Goal: Task Accomplishment & Management: Complete application form

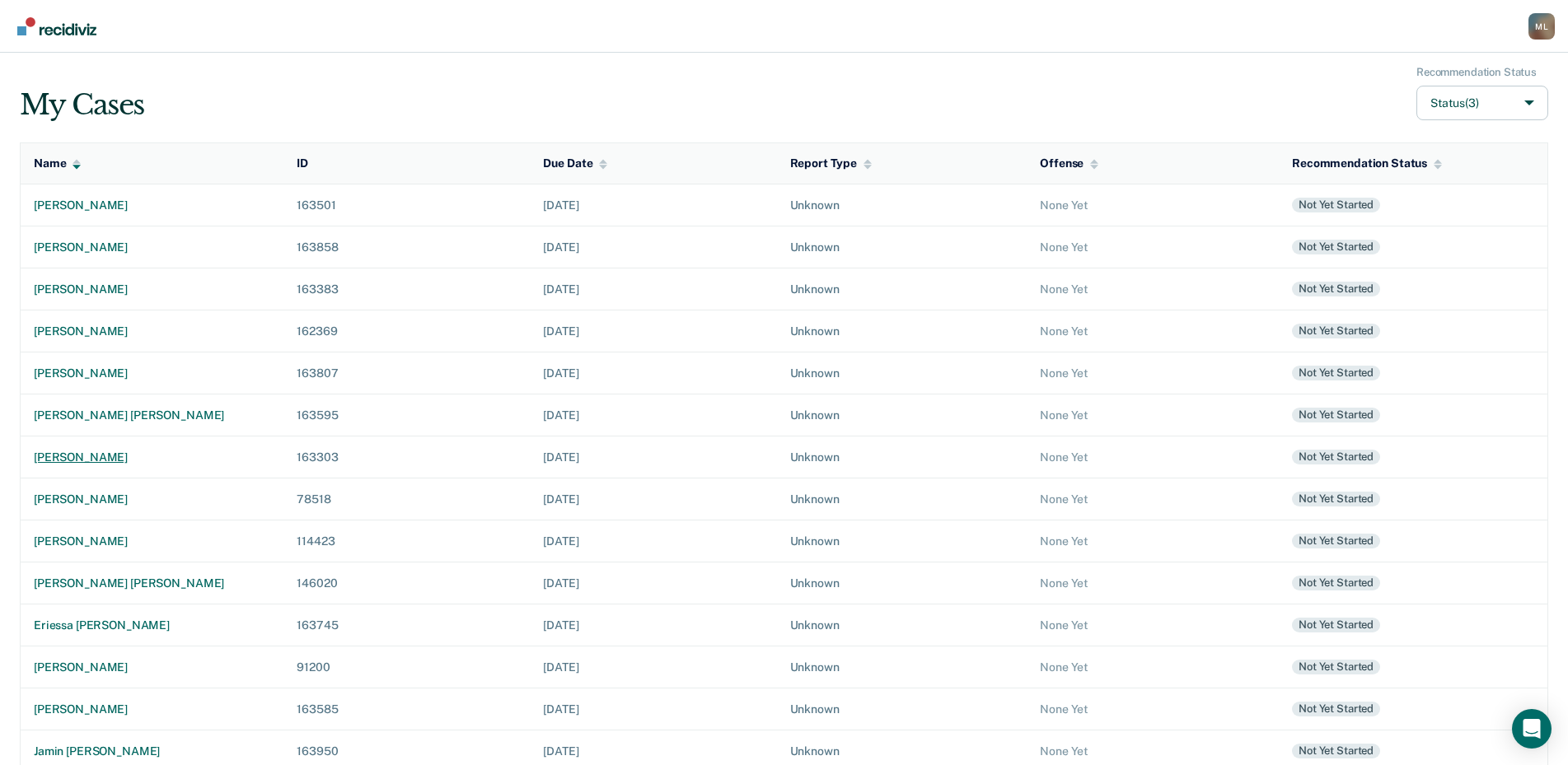
click at [79, 458] on div "[PERSON_NAME]" at bounding box center [151, 457] width 236 height 14
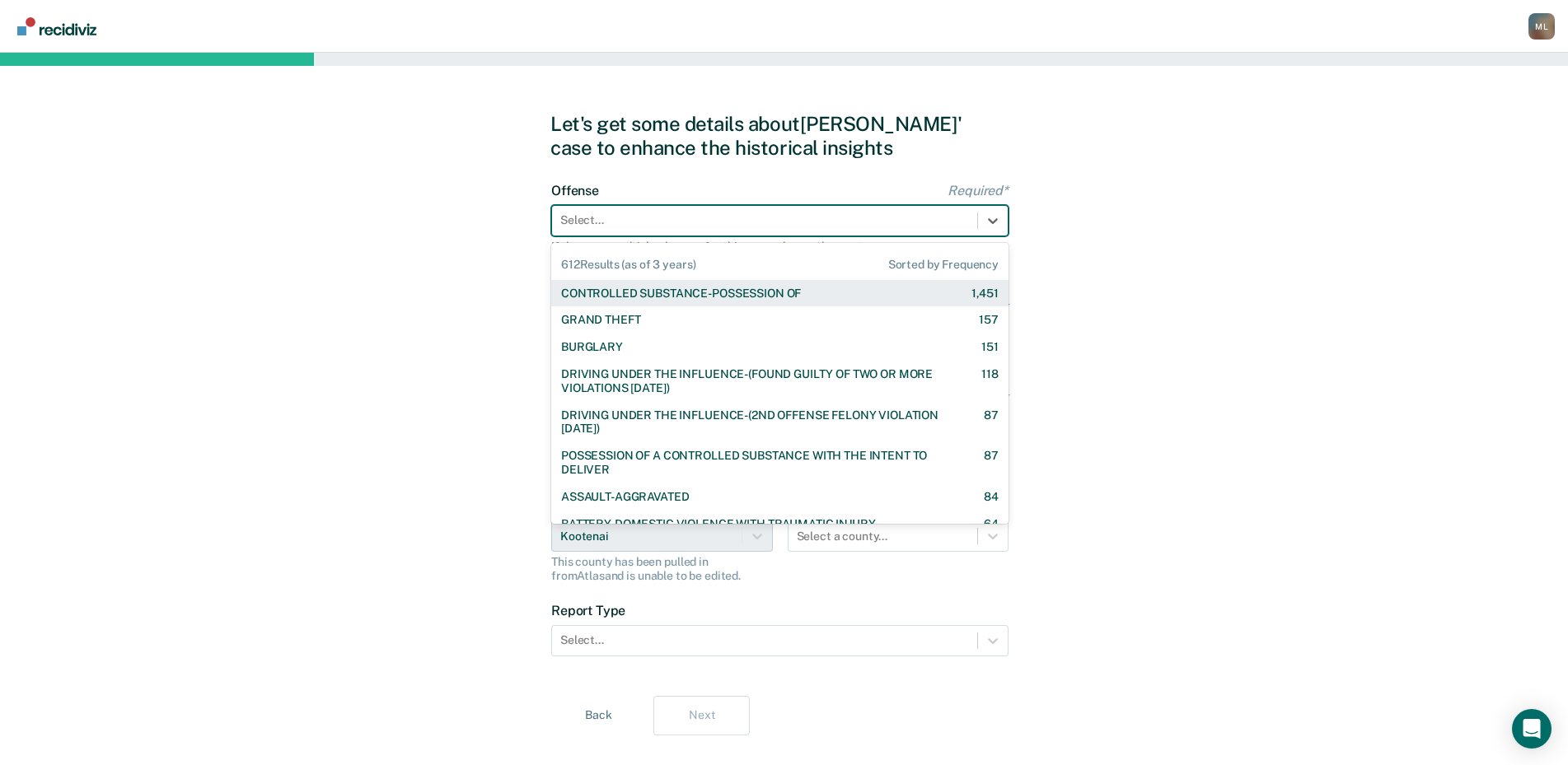
click at [703, 227] on div at bounding box center [765, 220] width 409 height 17
click at [642, 292] on div "CONTROLLED SUBSTANCE-POSSESSION OF" at bounding box center [680, 293] width 240 height 14
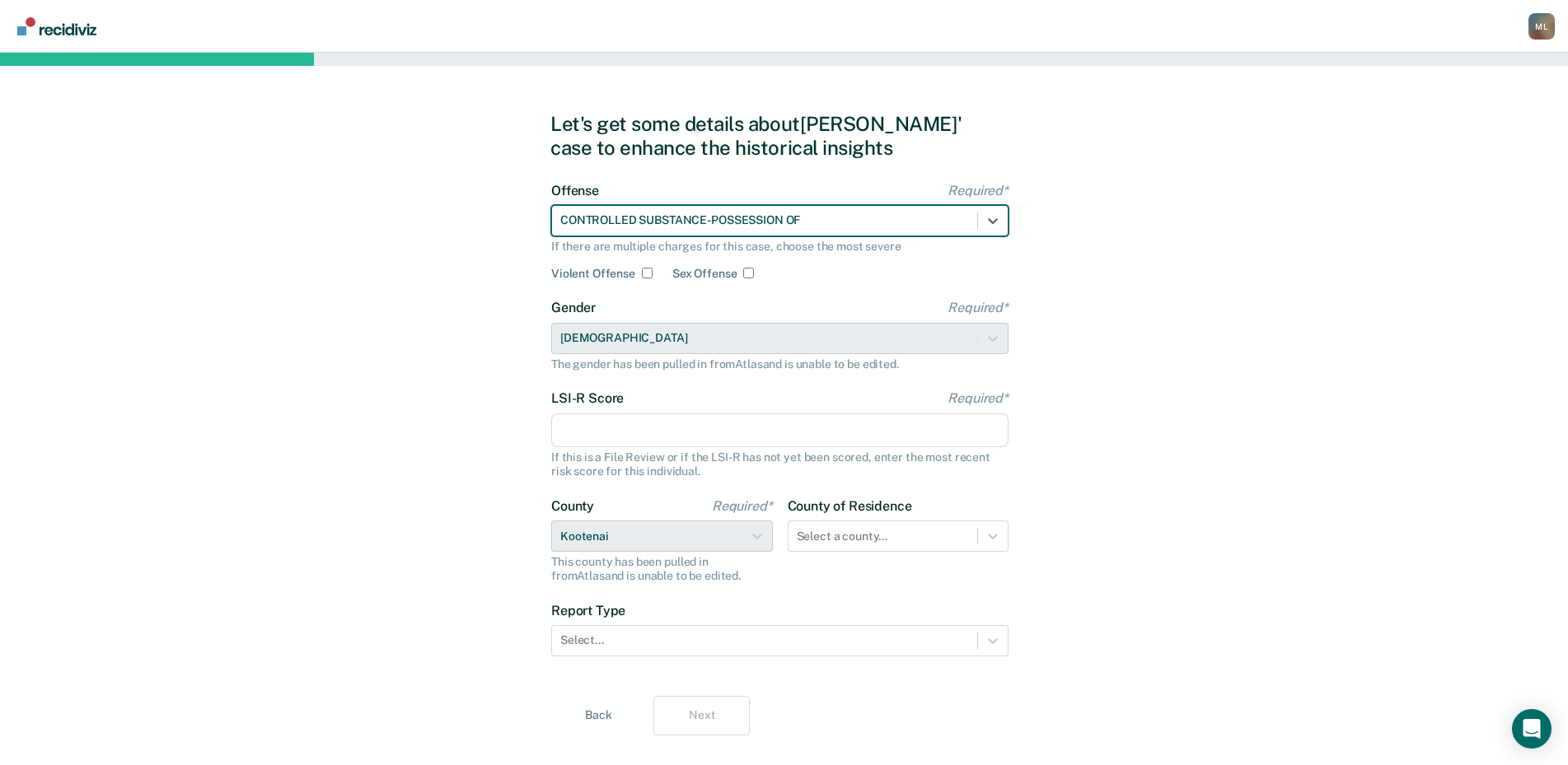
click at [620, 432] on input "LSI-R Score Required*" at bounding box center [780, 430] width 458 height 34
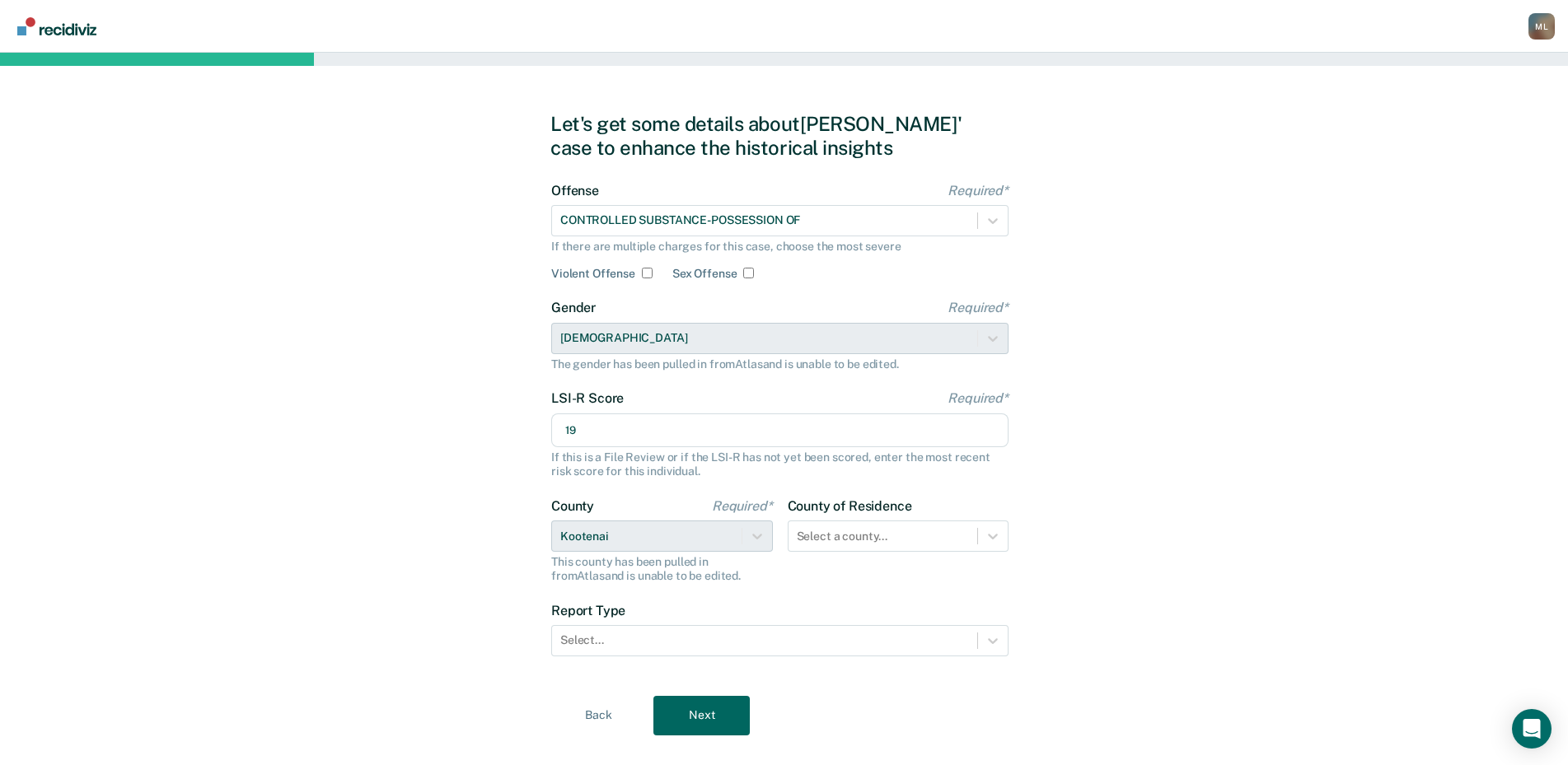
scroll to position [30, 0]
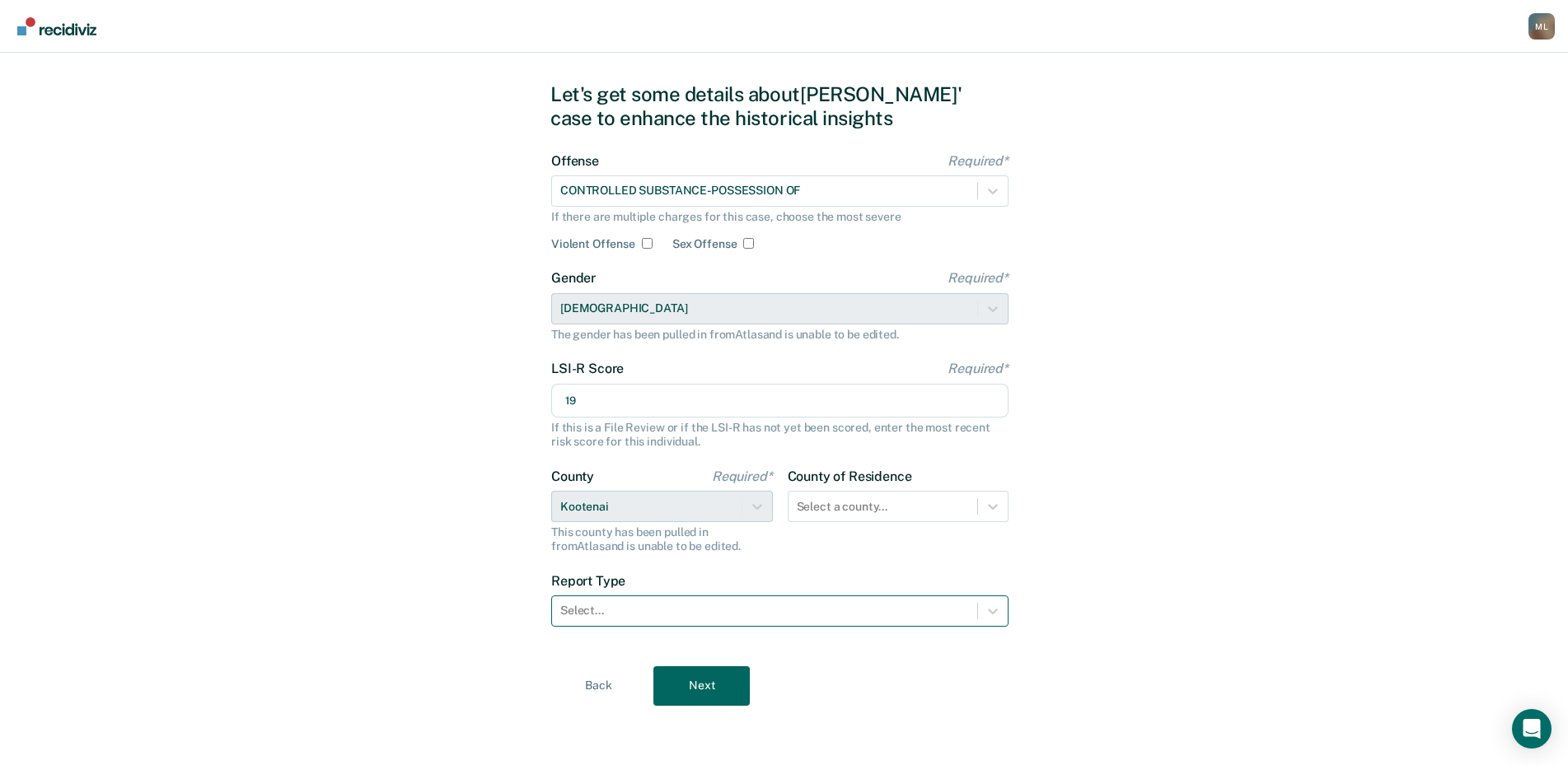
type input "19"
click at [619, 610] on div at bounding box center [765, 610] width 409 height 17
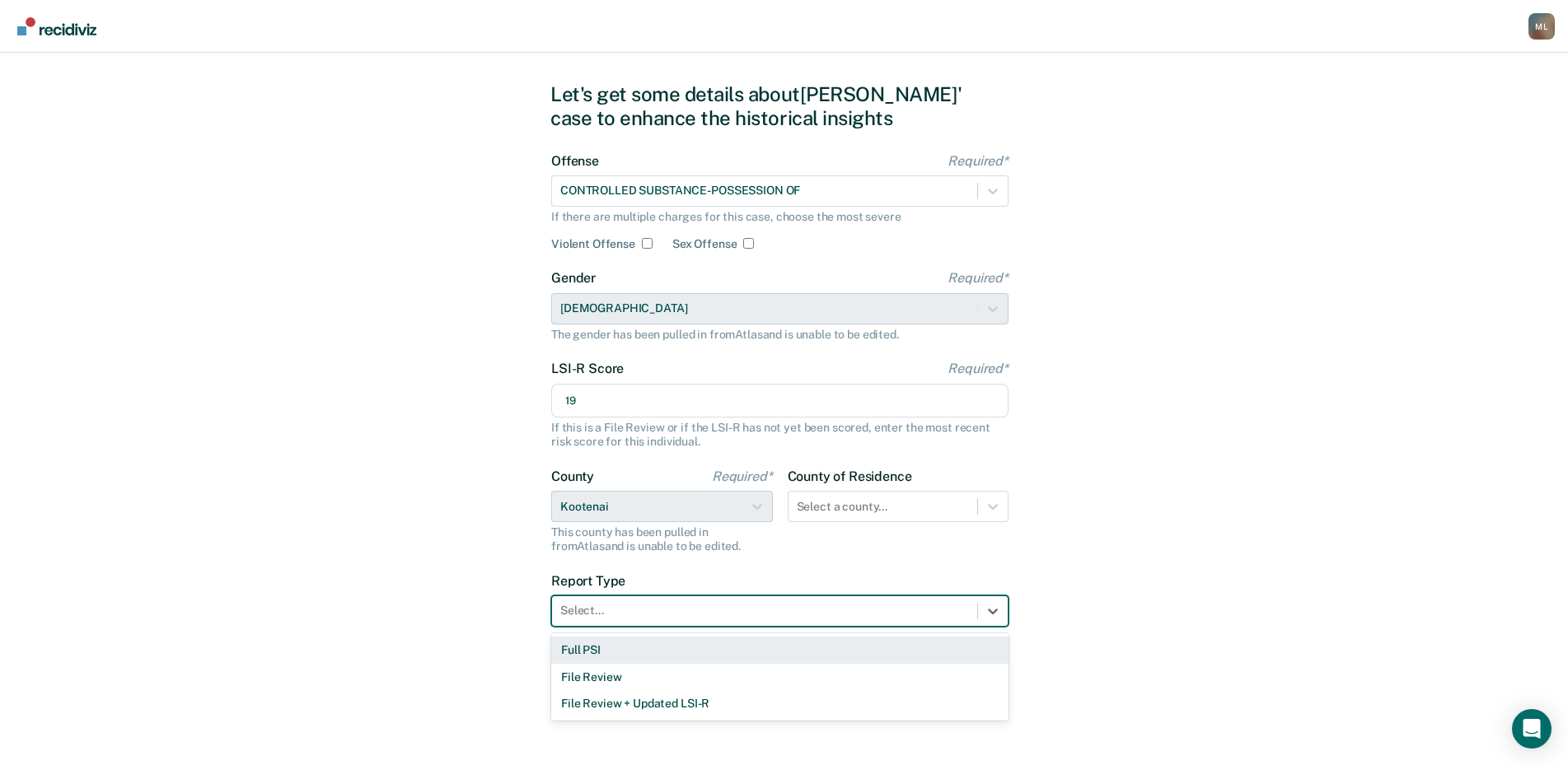
click at [614, 647] on div "Full PSI" at bounding box center [780, 650] width 458 height 27
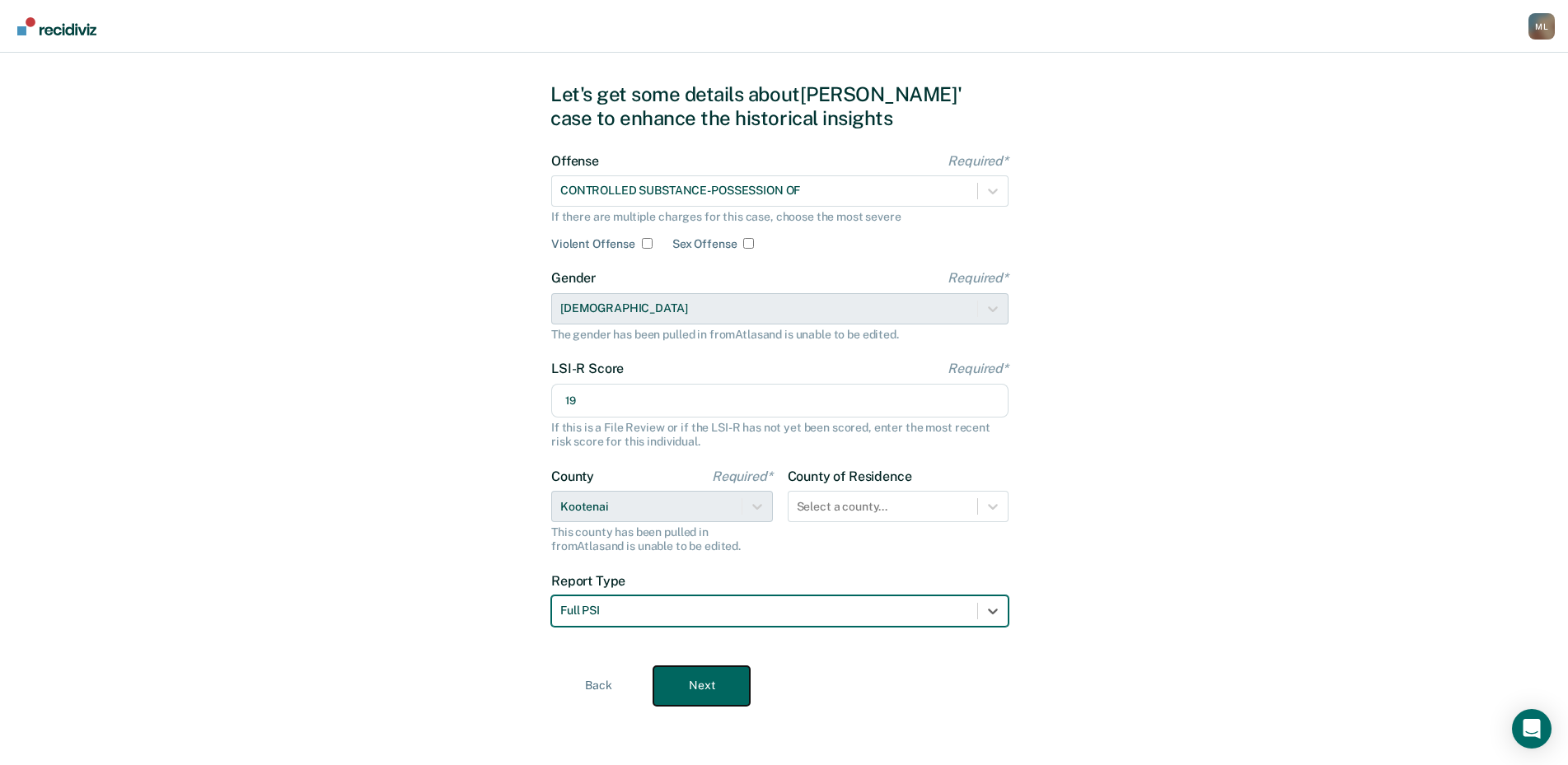
click at [711, 679] on button "Next" at bounding box center [702, 686] width 97 height 40
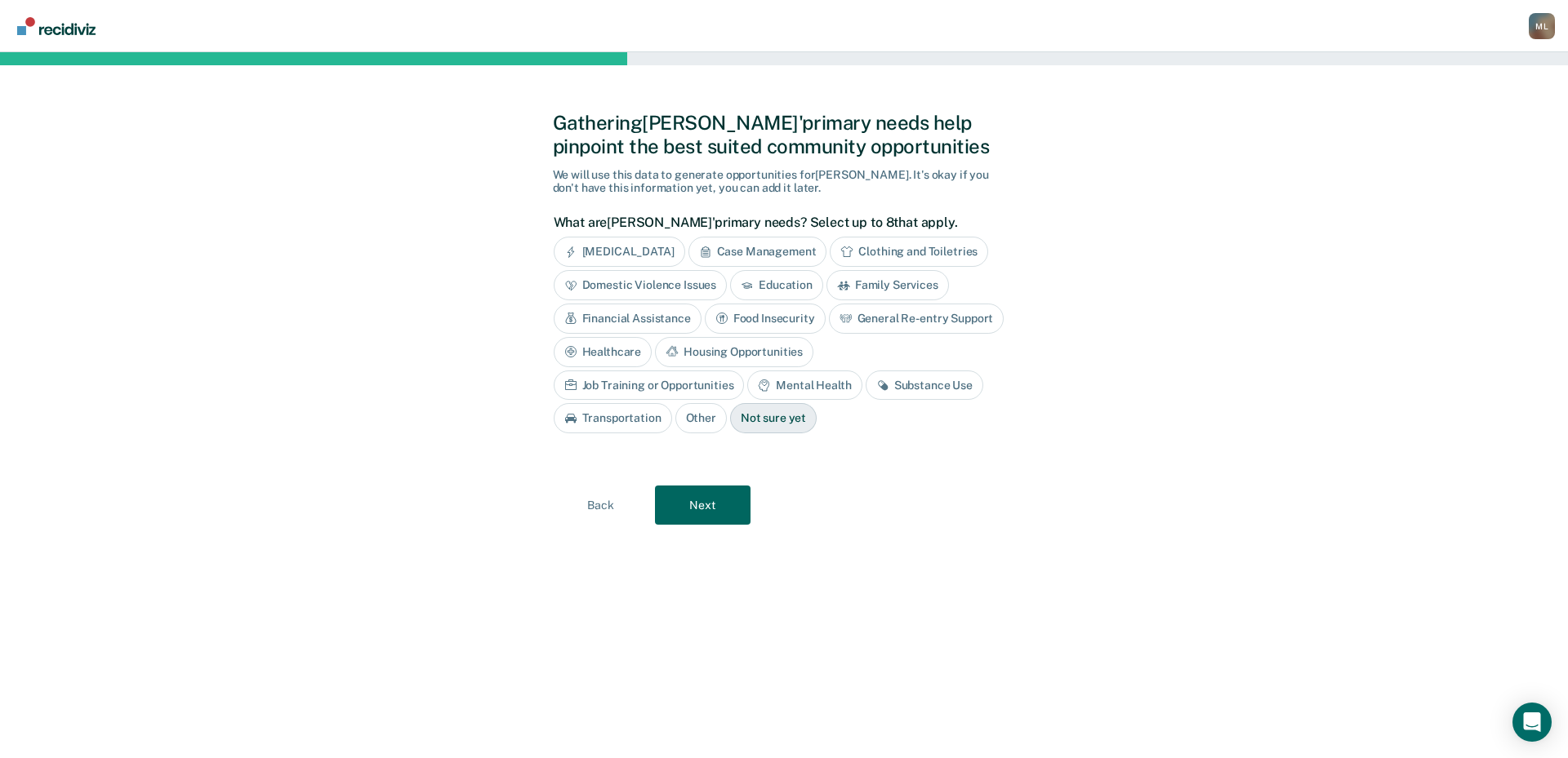
click at [866, 381] on div "Substance Use" at bounding box center [924, 386] width 117 height 30
click at [702, 506] on button "Next" at bounding box center [703, 505] width 96 height 39
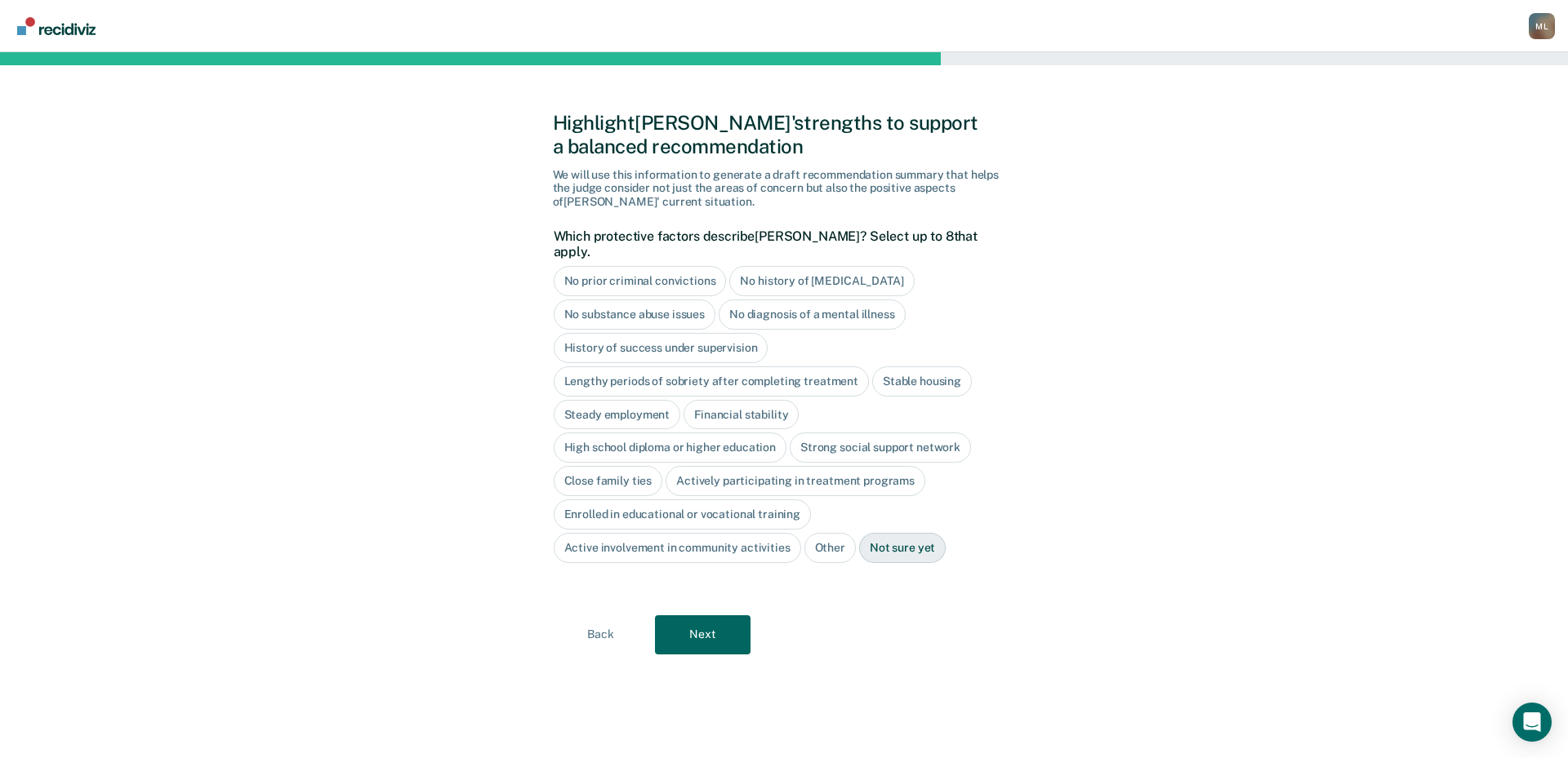
click at [811, 301] on div "No diagnosis of a mental illness" at bounding box center [812, 314] width 187 height 30
click at [642, 337] on div "History of success under supervision" at bounding box center [662, 349] width 215 height 30
click at [931, 370] on div "Stable housing" at bounding box center [922, 382] width 100 height 30
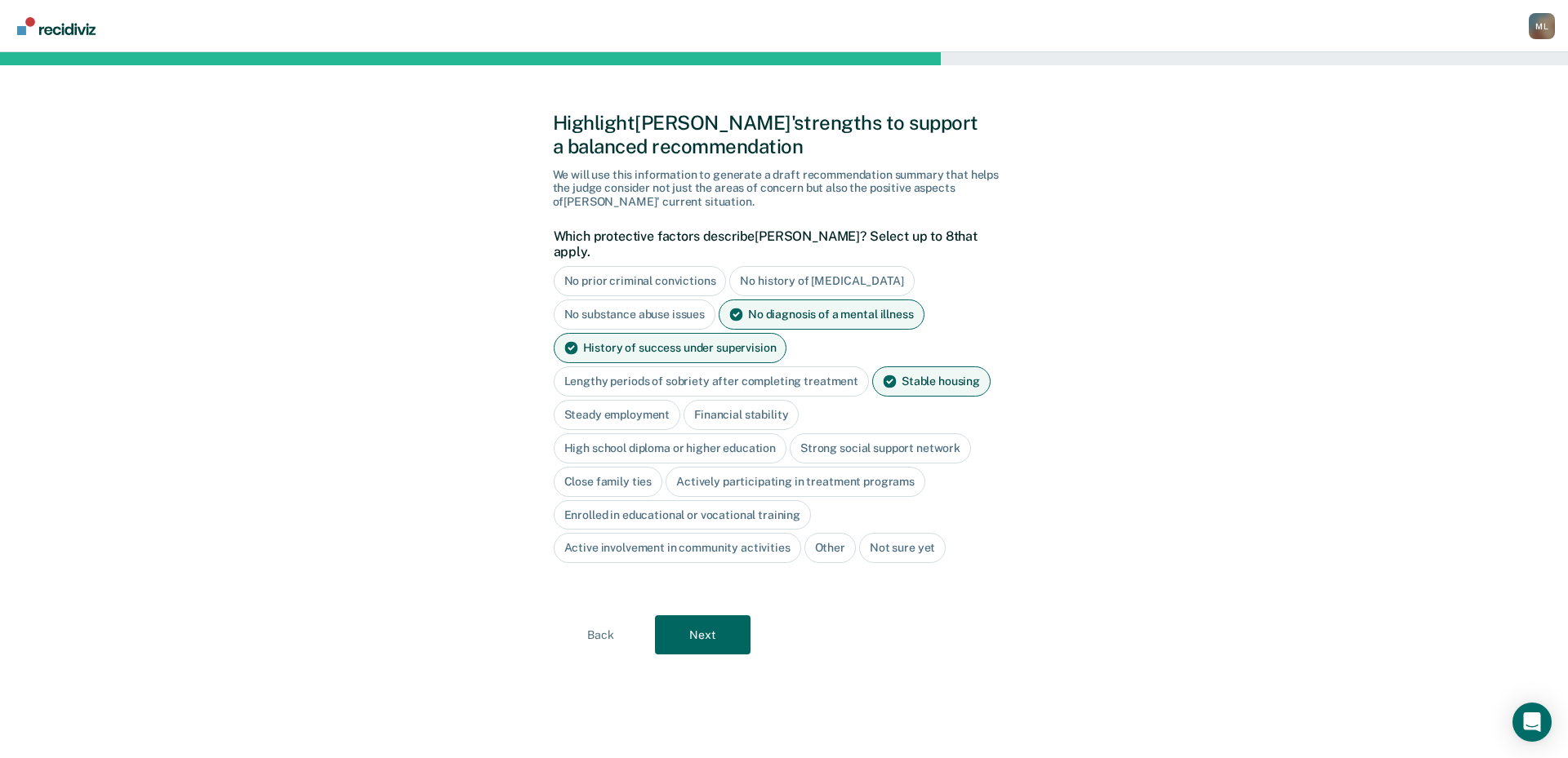
click at [596, 400] on div "Steady employment" at bounding box center [618, 415] width 127 height 30
click at [622, 439] on div "High school diploma or higher education" at bounding box center [671, 449] width 234 height 30
click at [856, 436] on div "Strong social support network" at bounding box center [899, 449] width 181 height 30
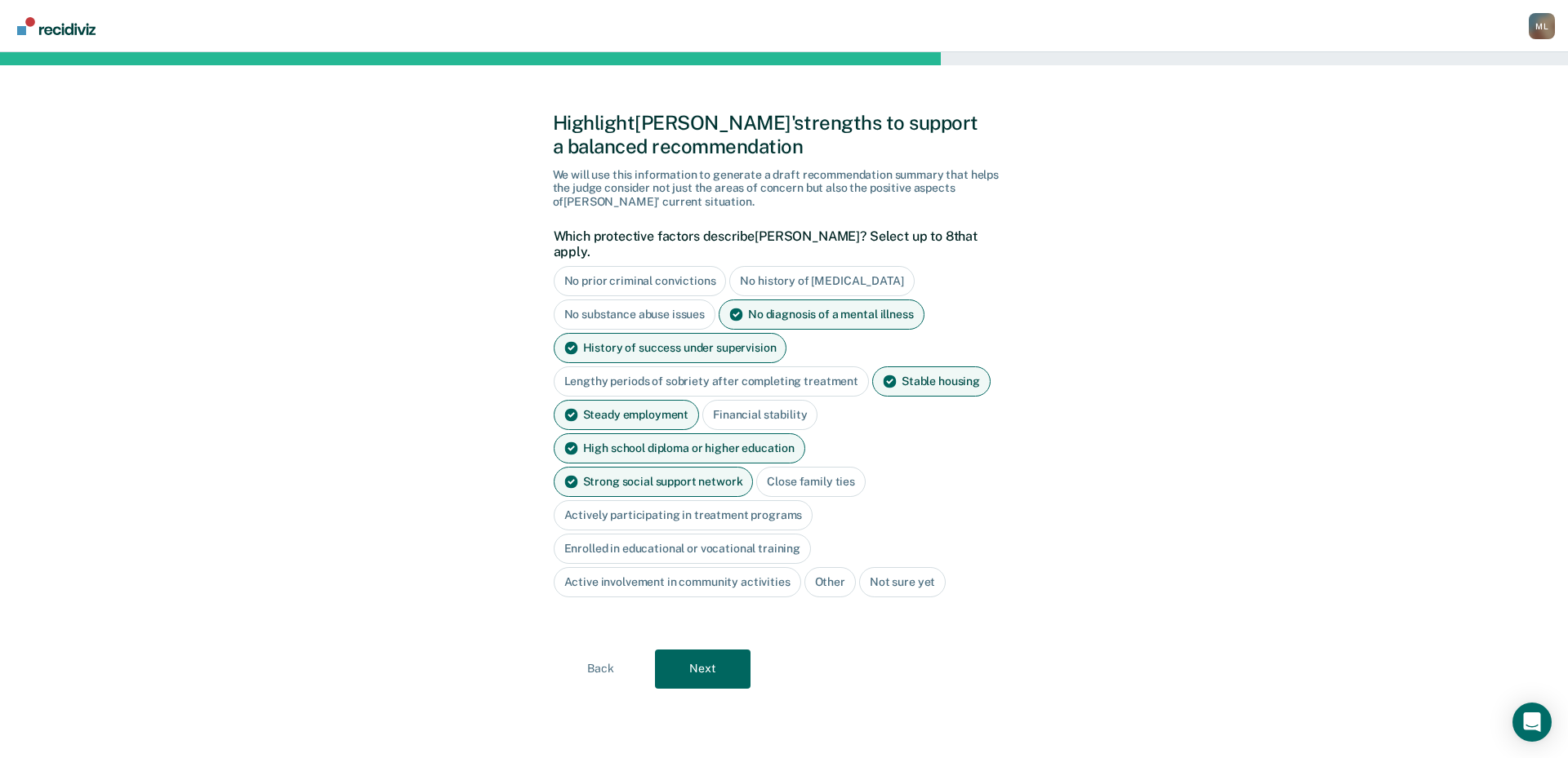
click at [757, 473] on div "Close family ties" at bounding box center [811, 482] width 109 height 30
click at [773, 501] on div "Actively participating in treatment programs" at bounding box center [684, 516] width 260 height 30
click at [708, 650] on button "Next" at bounding box center [703, 669] width 96 height 39
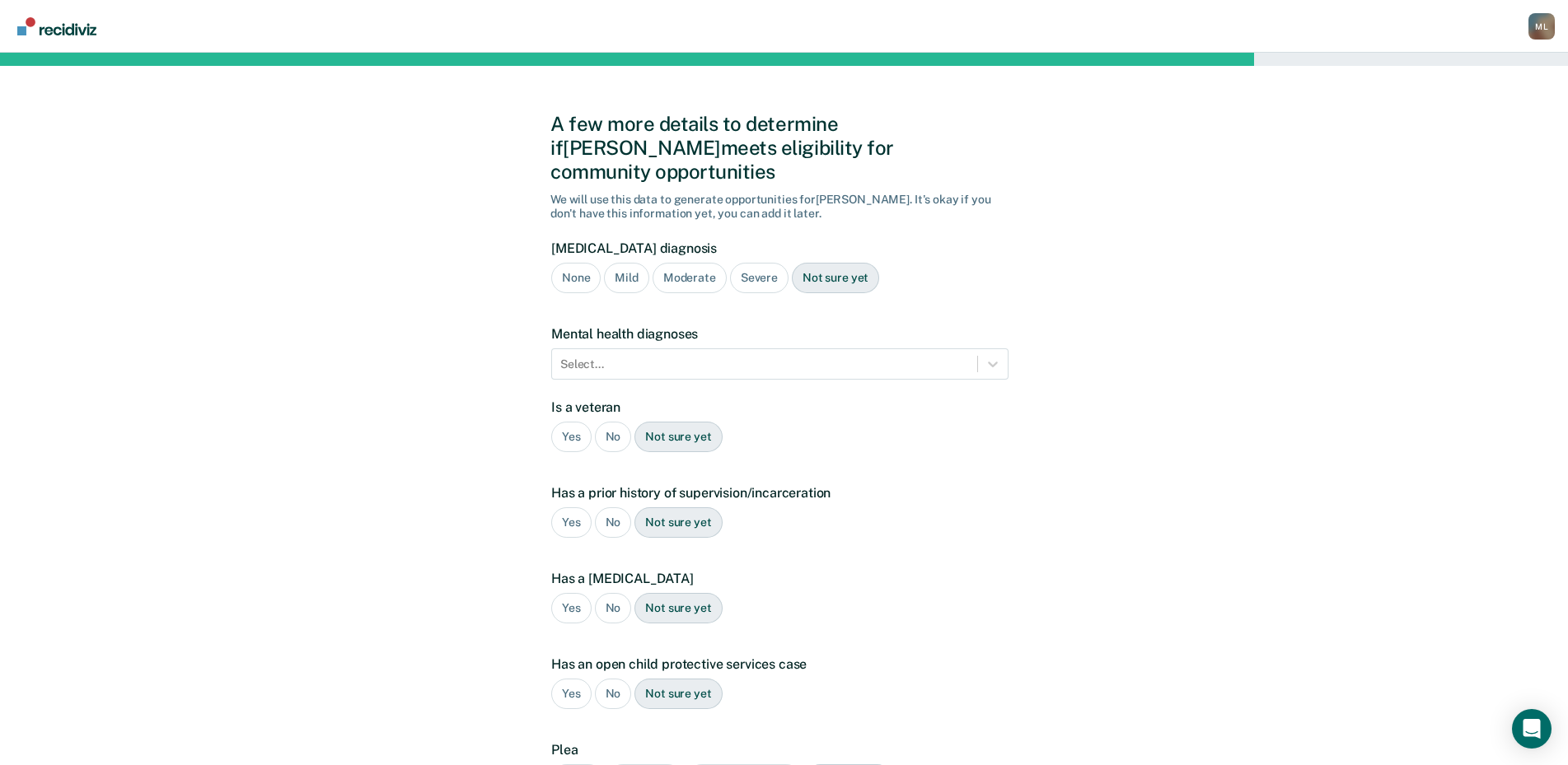
click at [855, 263] on div "Not sure yet" at bounding box center [836, 279] width 88 height 31
click at [615, 421] on div "No" at bounding box center [613, 437] width 37 height 31
click at [552, 507] on div "Yes No Not sure yet" at bounding box center [780, 523] width 458 height 31
click at [563, 507] on div "Yes" at bounding box center [571, 523] width 41 height 31
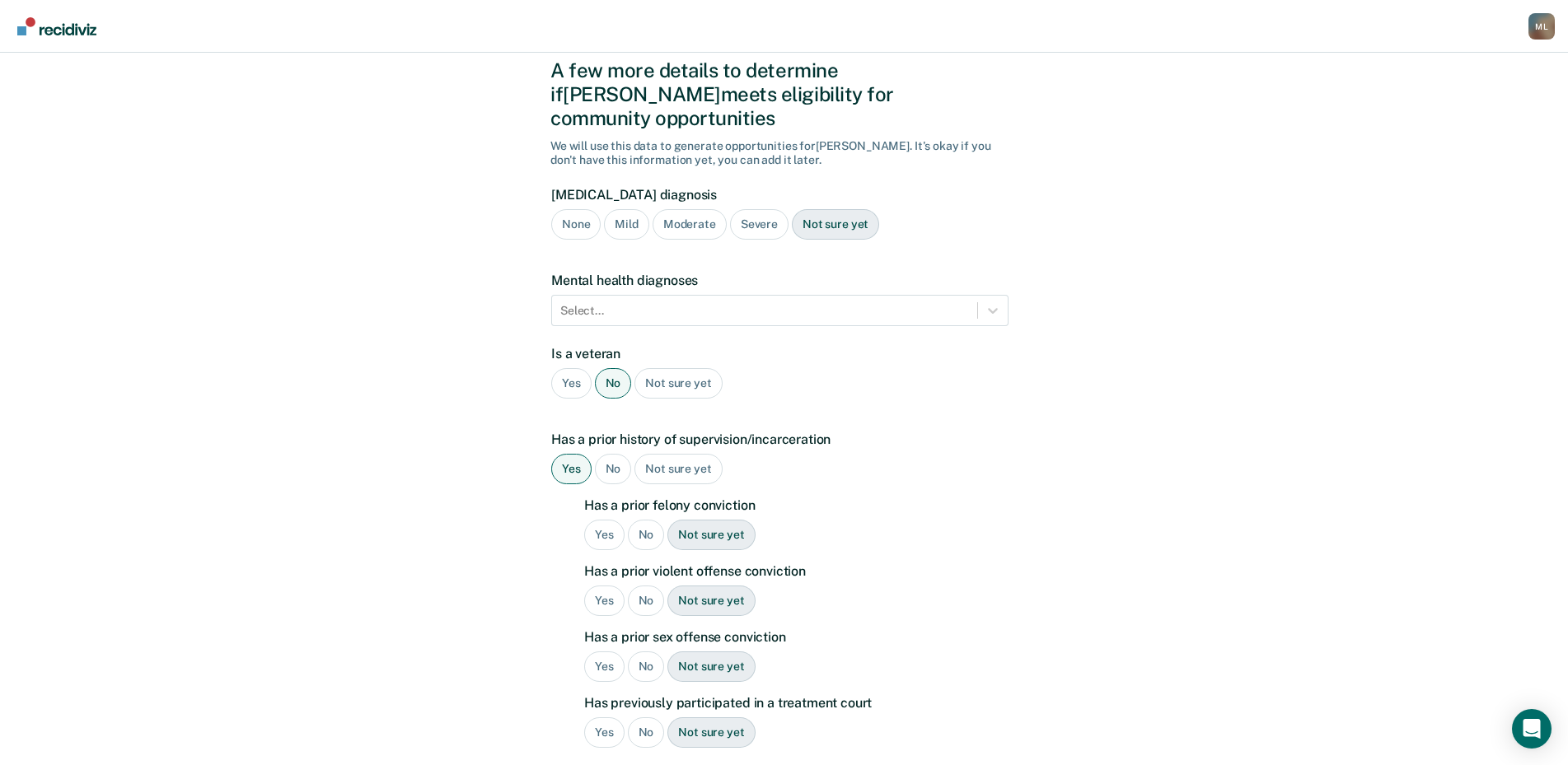
scroll to position [82, 0]
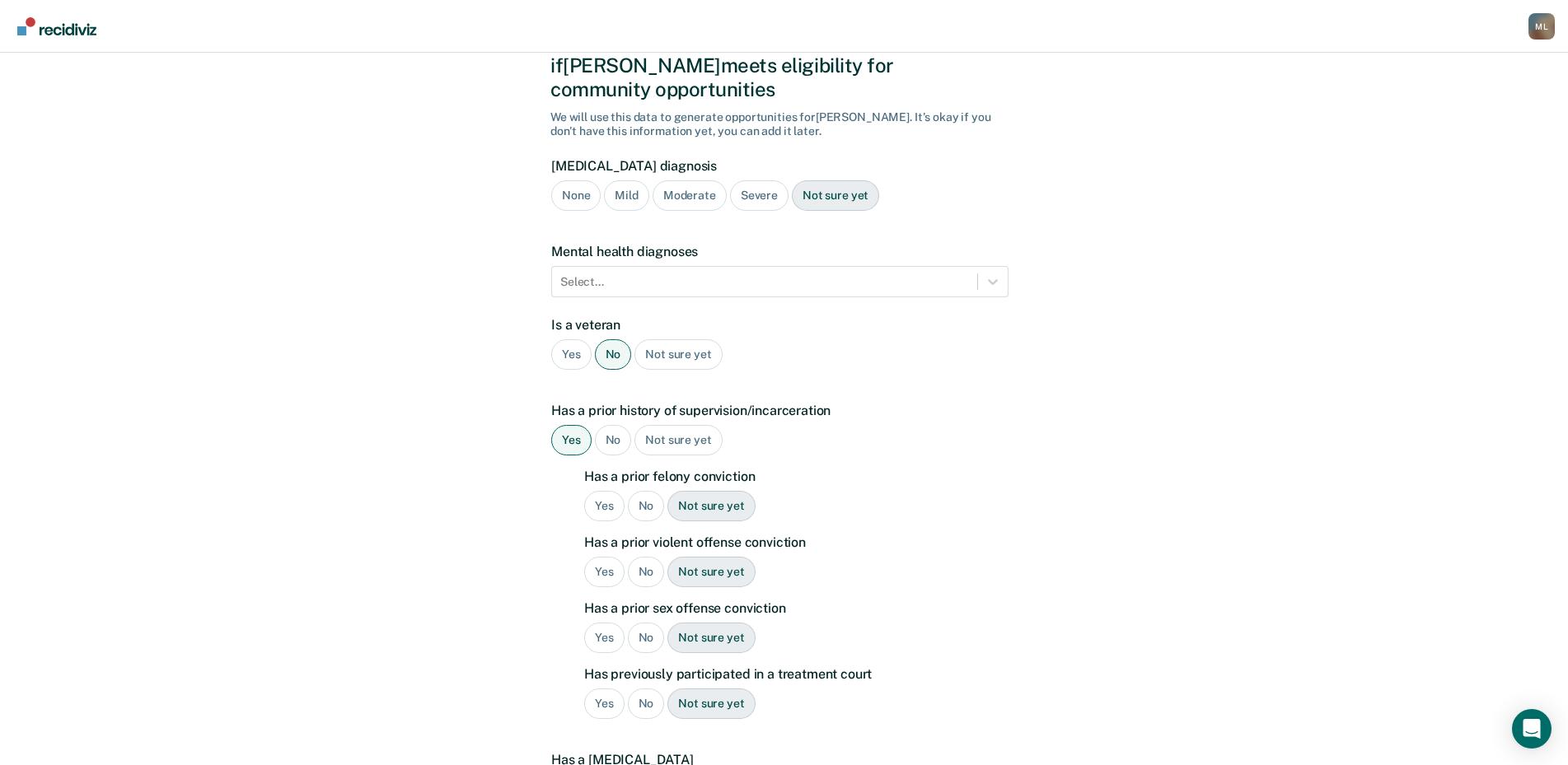
click at [595, 491] on div "Yes" at bounding box center [604, 506] width 41 height 31
click at [600, 557] on div "Yes" at bounding box center [604, 572] width 41 height 31
click at [639, 623] on div "No" at bounding box center [646, 638] width 37 height 31
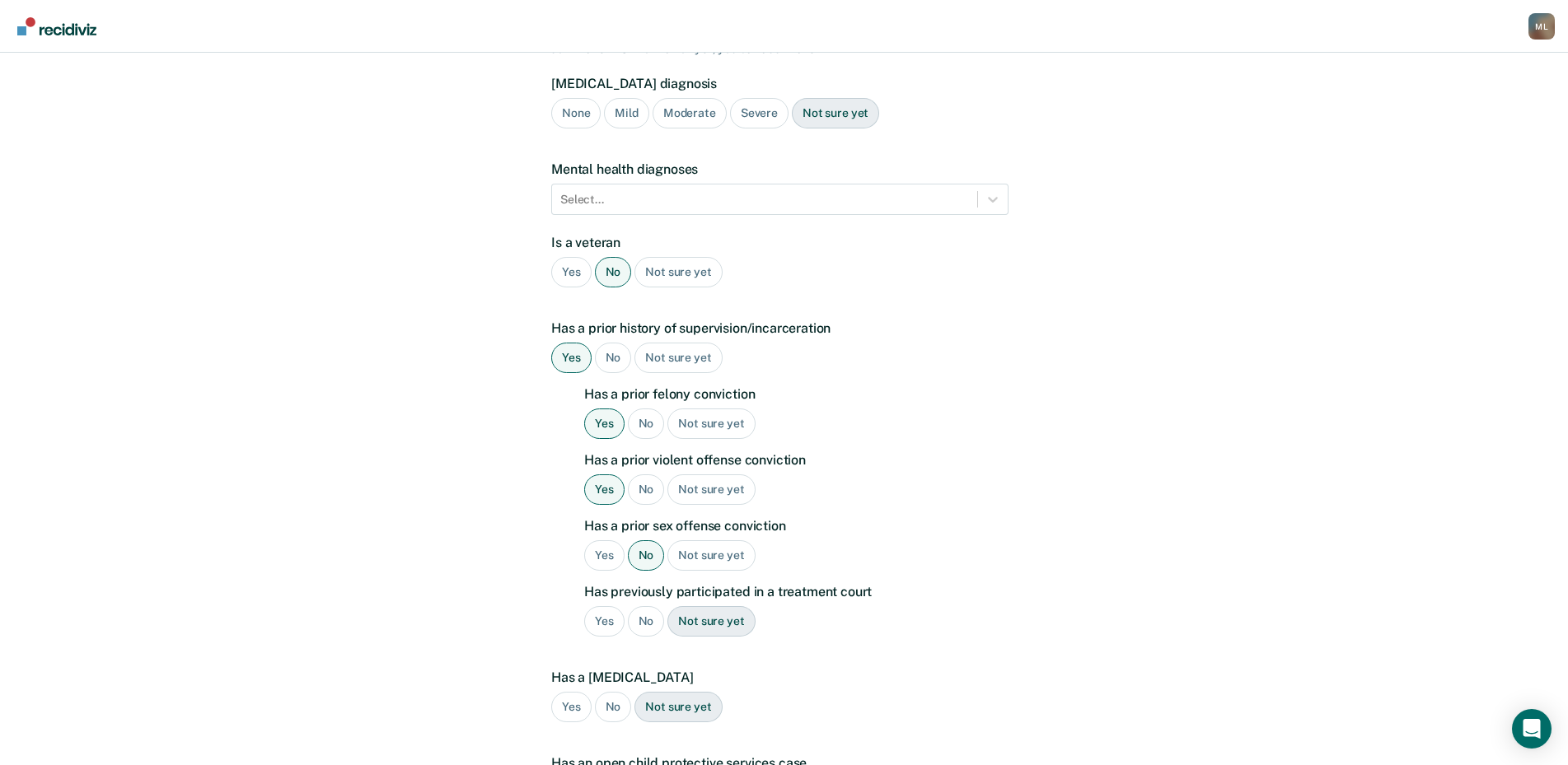
scroll to position [247, 0]
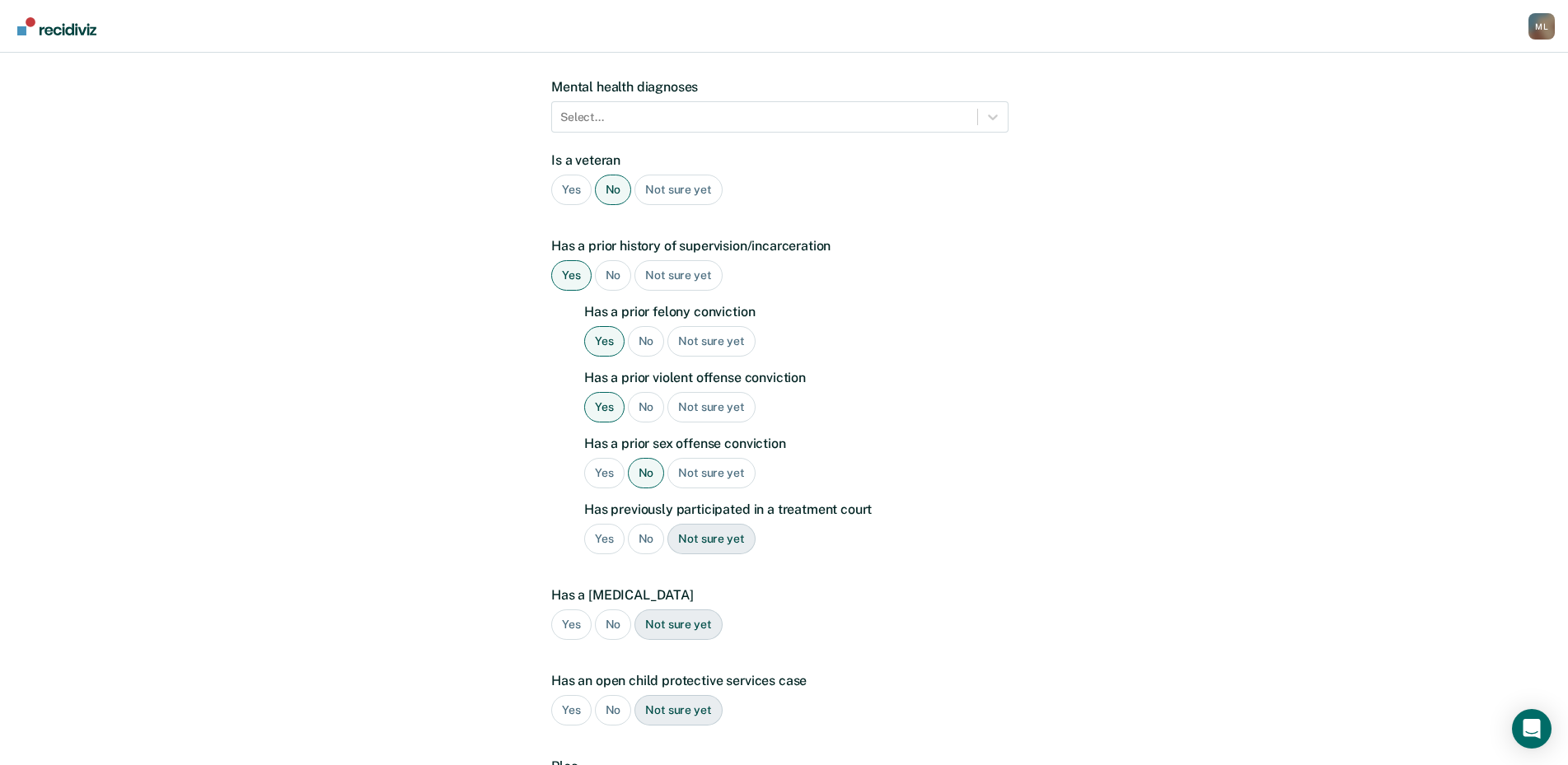
click at [647, 524] on div "No" at bounding box center [646, 539] width 37 height 31
click at [614, 609] on div "No" at bounding box center [613, 625] width 37 height 31
drag, startPoint x: 622, startPoint y: 685, endPoint x: 779, endPoint y: 687, distance: 157.0
click at [621, 695] on div "No" at bounding box center [613, 711] width 37 height 31
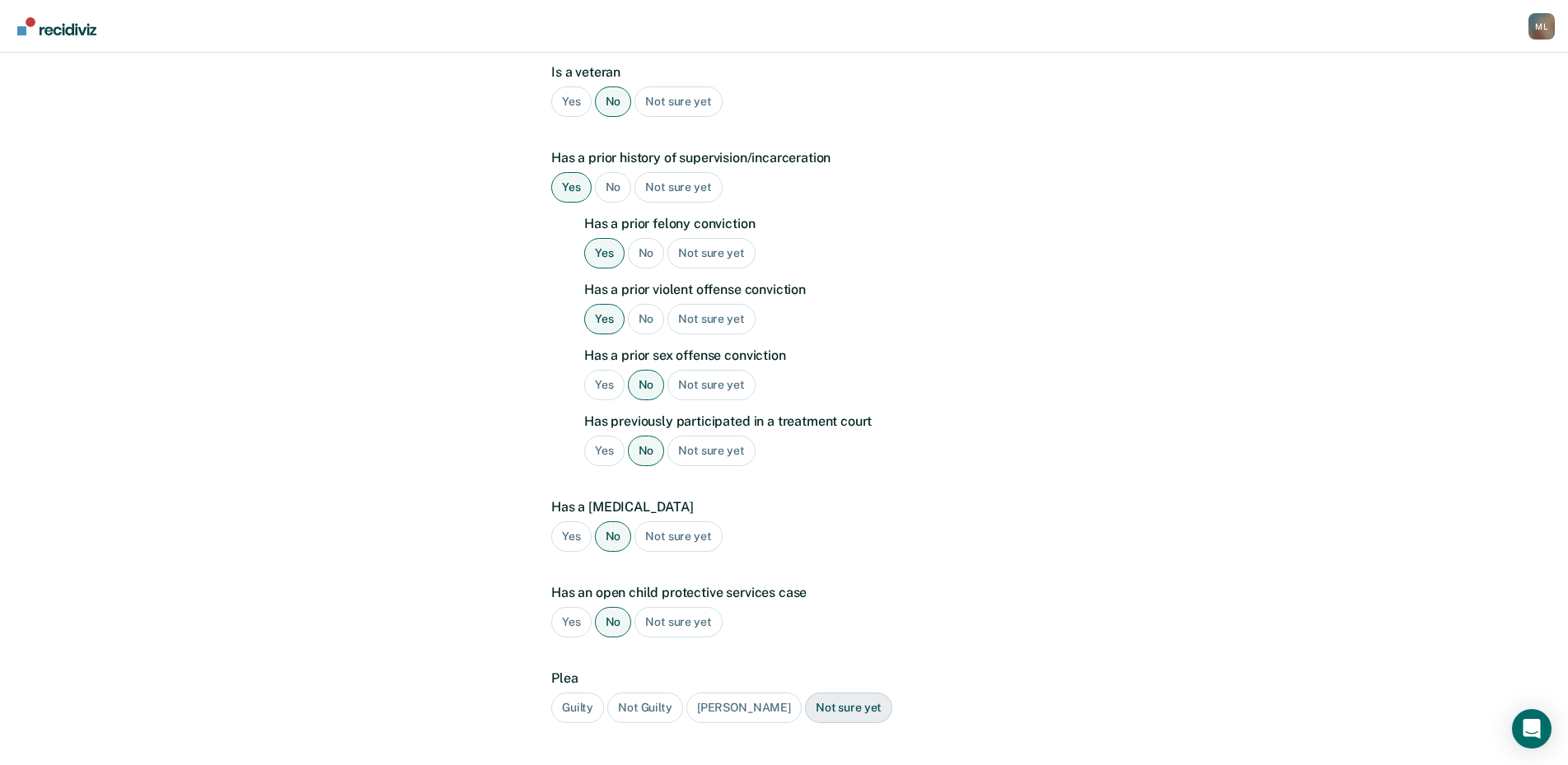
scroll to position [412, 0]
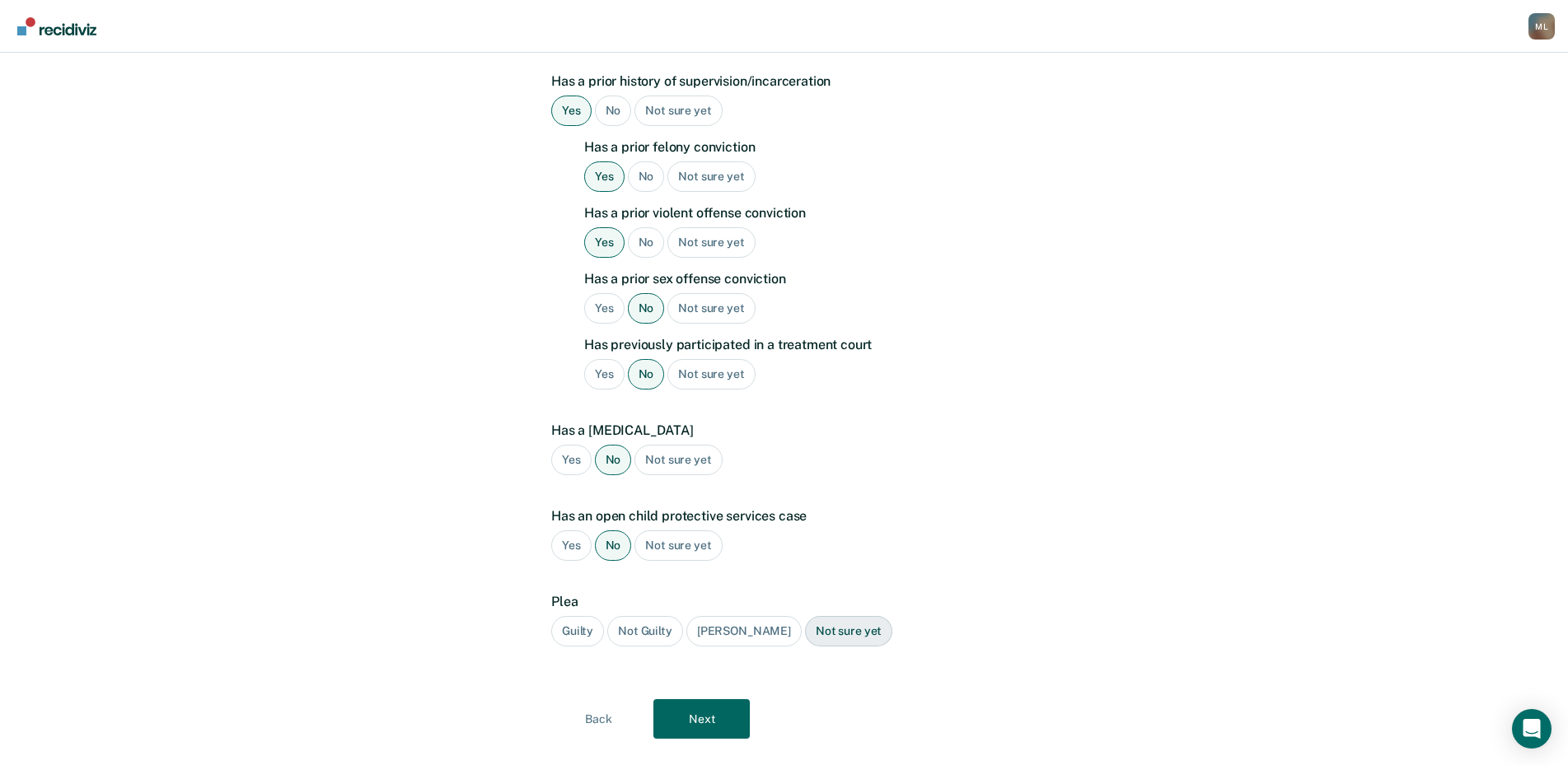
drag, startPoint x: 569, startPoint y: 596, endPoint x: 617, endPoint y: 645, distance: 68.6
click at [568, 617] on div "Guilty" at bounding box center [578, 632] width 52 height 31
click at [699, 700] on button "Next" at bounding box center [702, 720] width 97 height 40
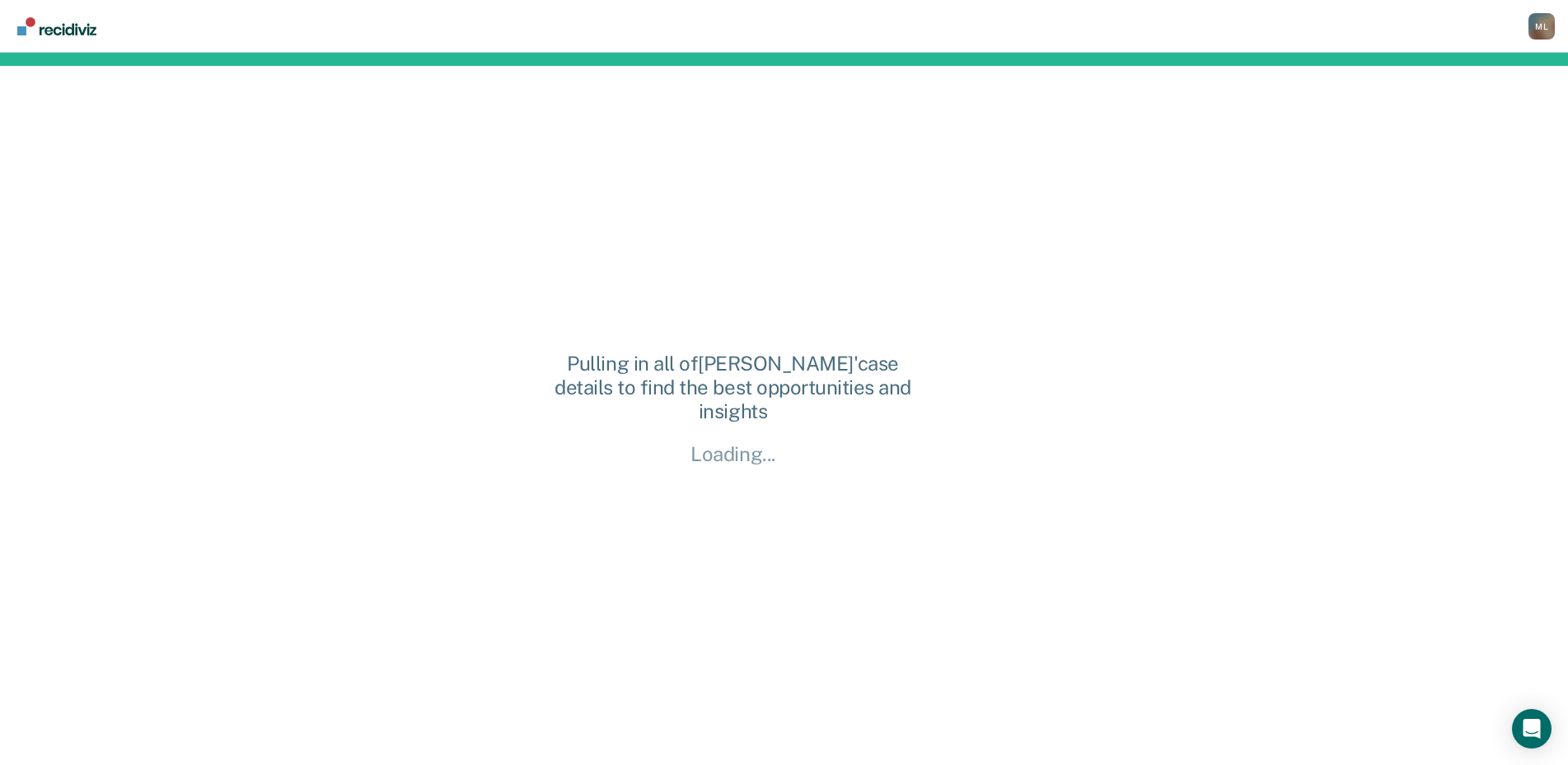
scroll to position [0, 0]
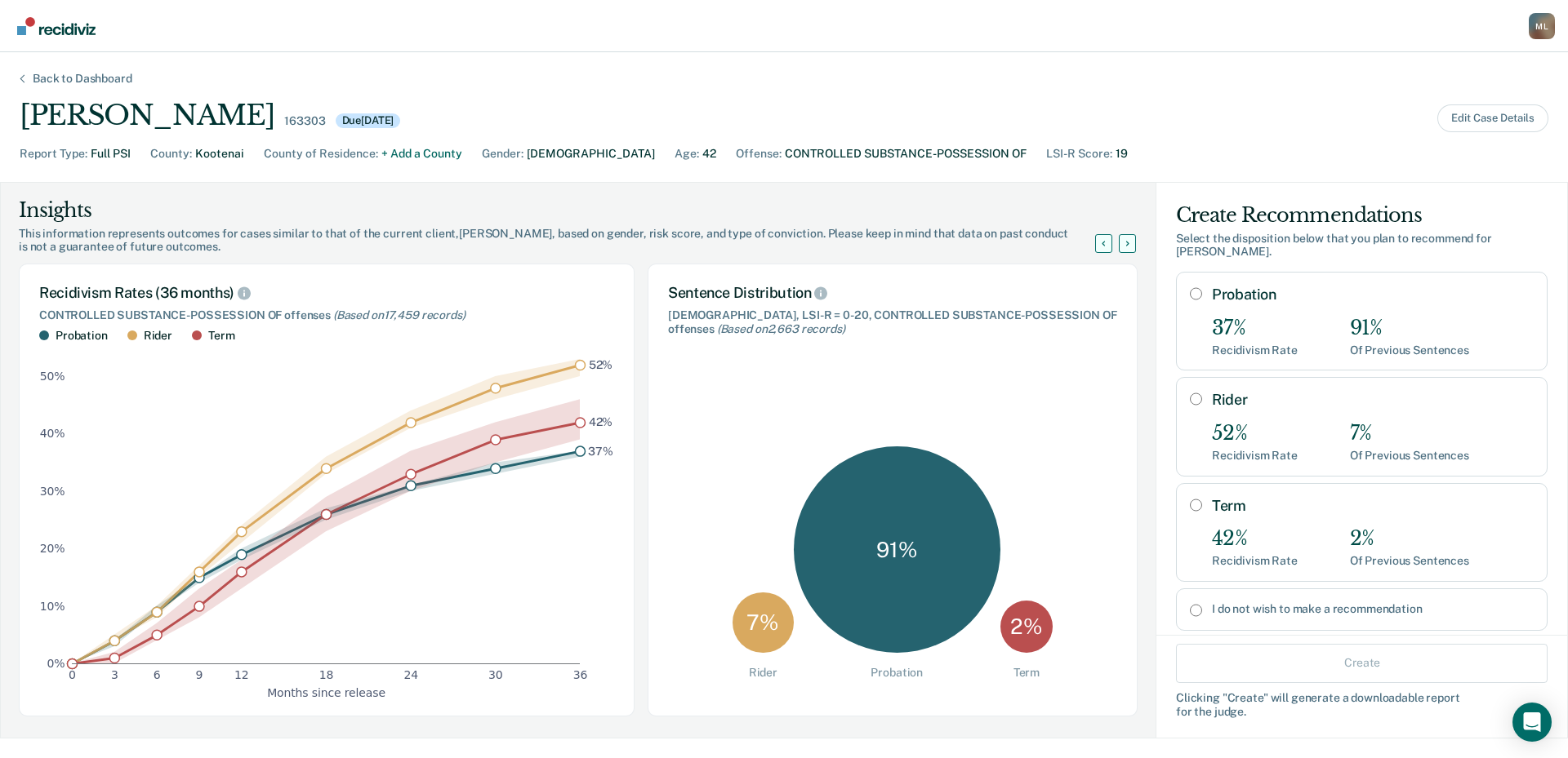
click at [1191, 297] on input "Probation" at bounding box center [1197, 294] width 13 height 13
radio input "true"
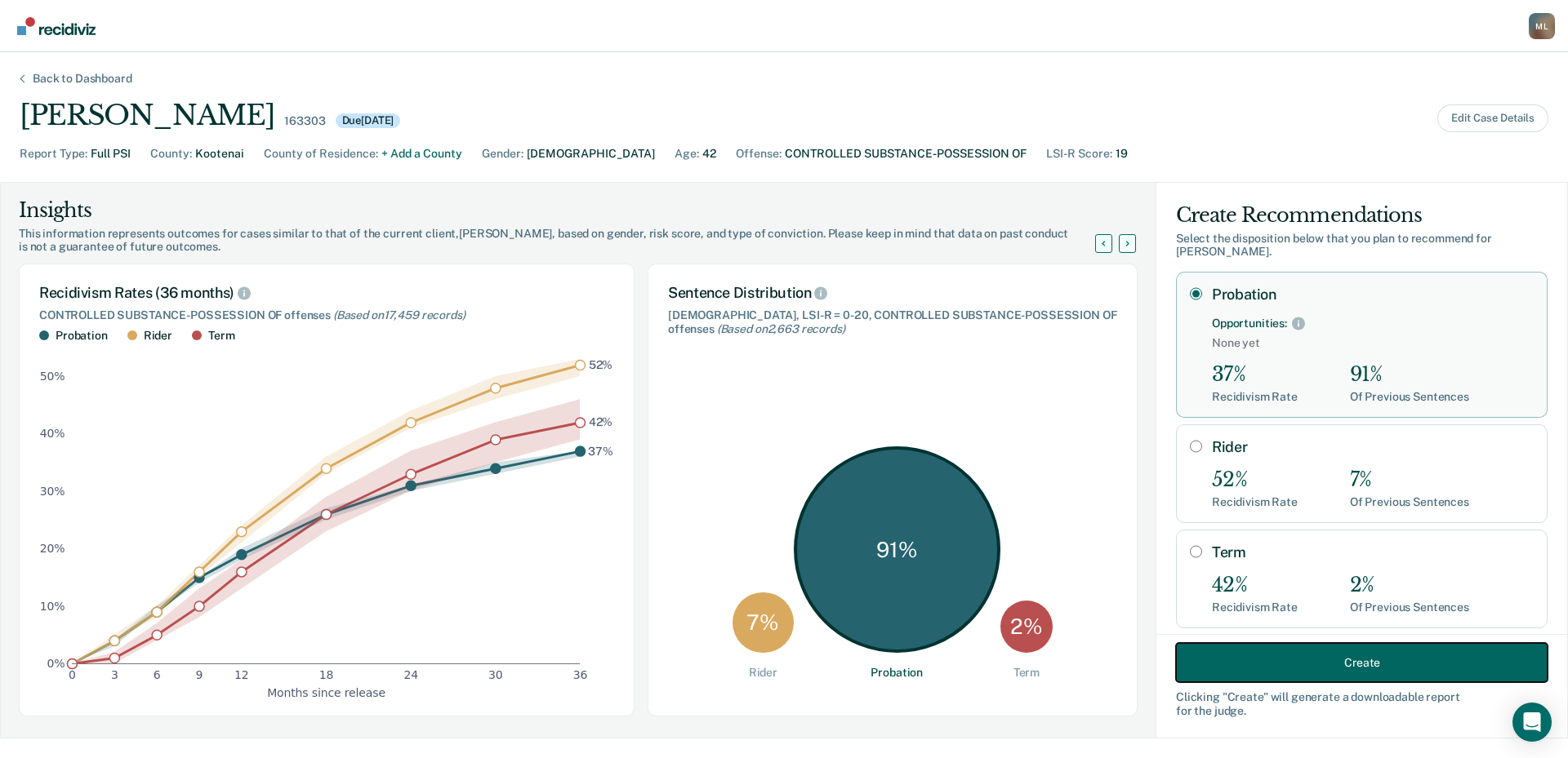
click at [1330, 657] on button "Create" at bounding box center [1362, 663] width 372 height 39
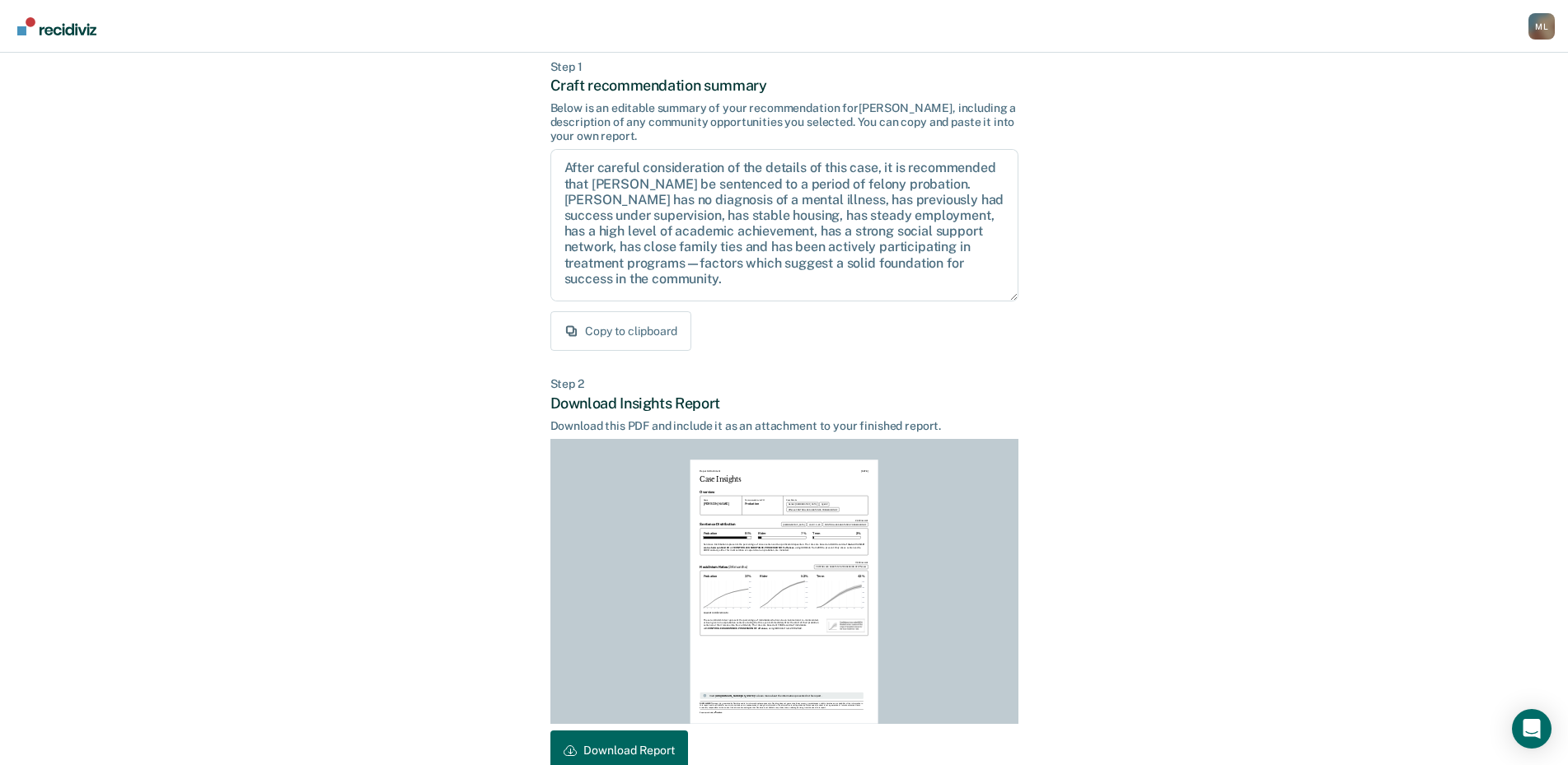
scroll to position [174, 0]
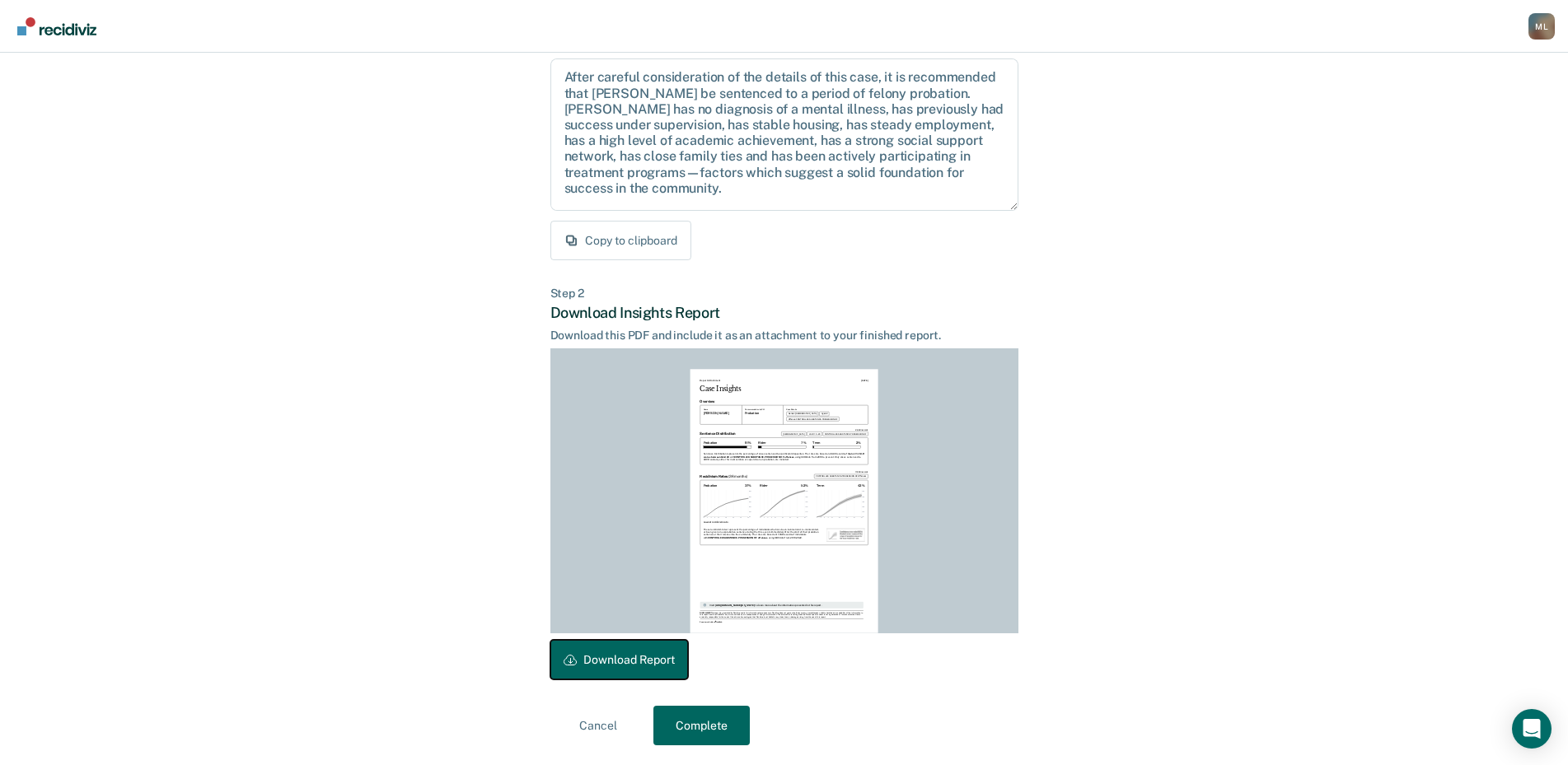
click at [675, 668] on button "Download Report" at bounding box center [619, 660] width 137 height 40
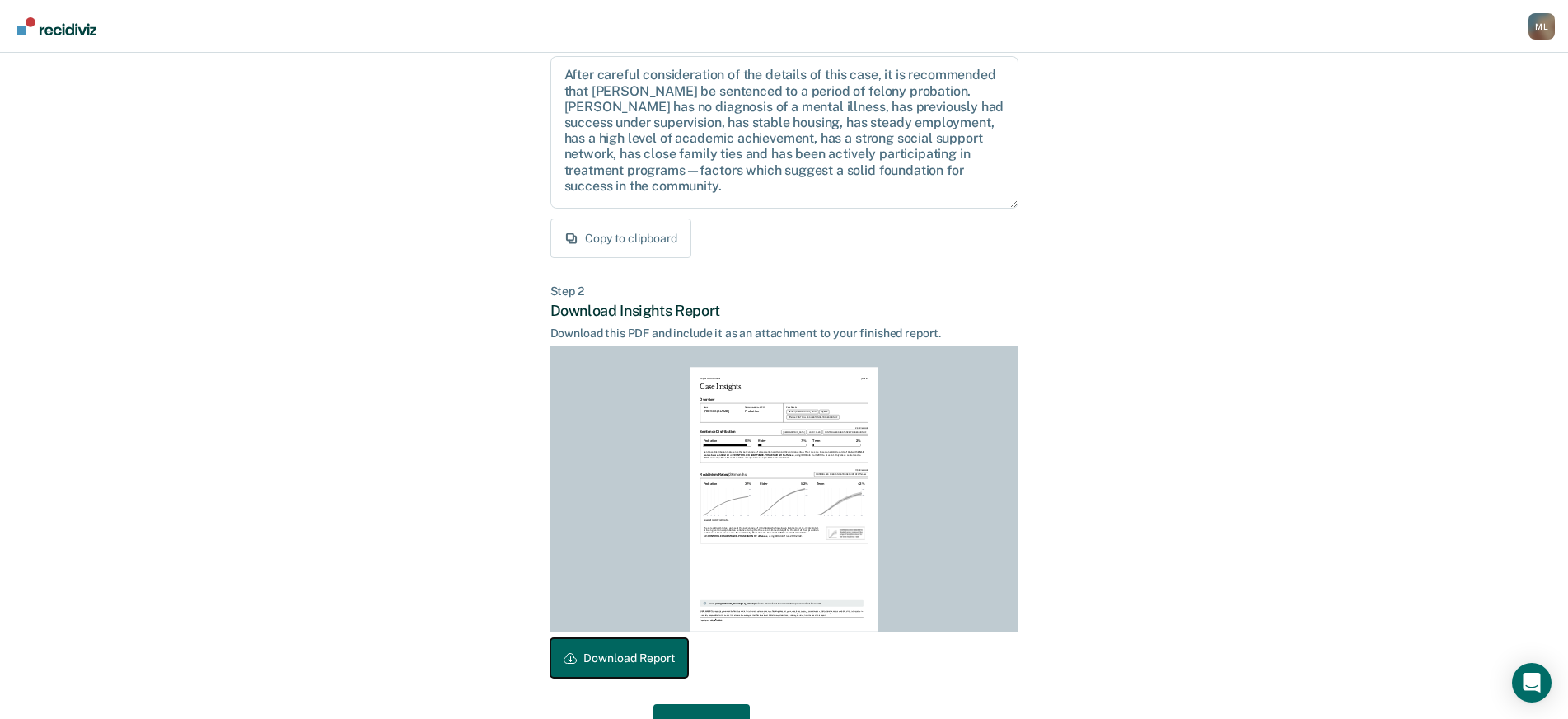
scroll to position [221, 0]
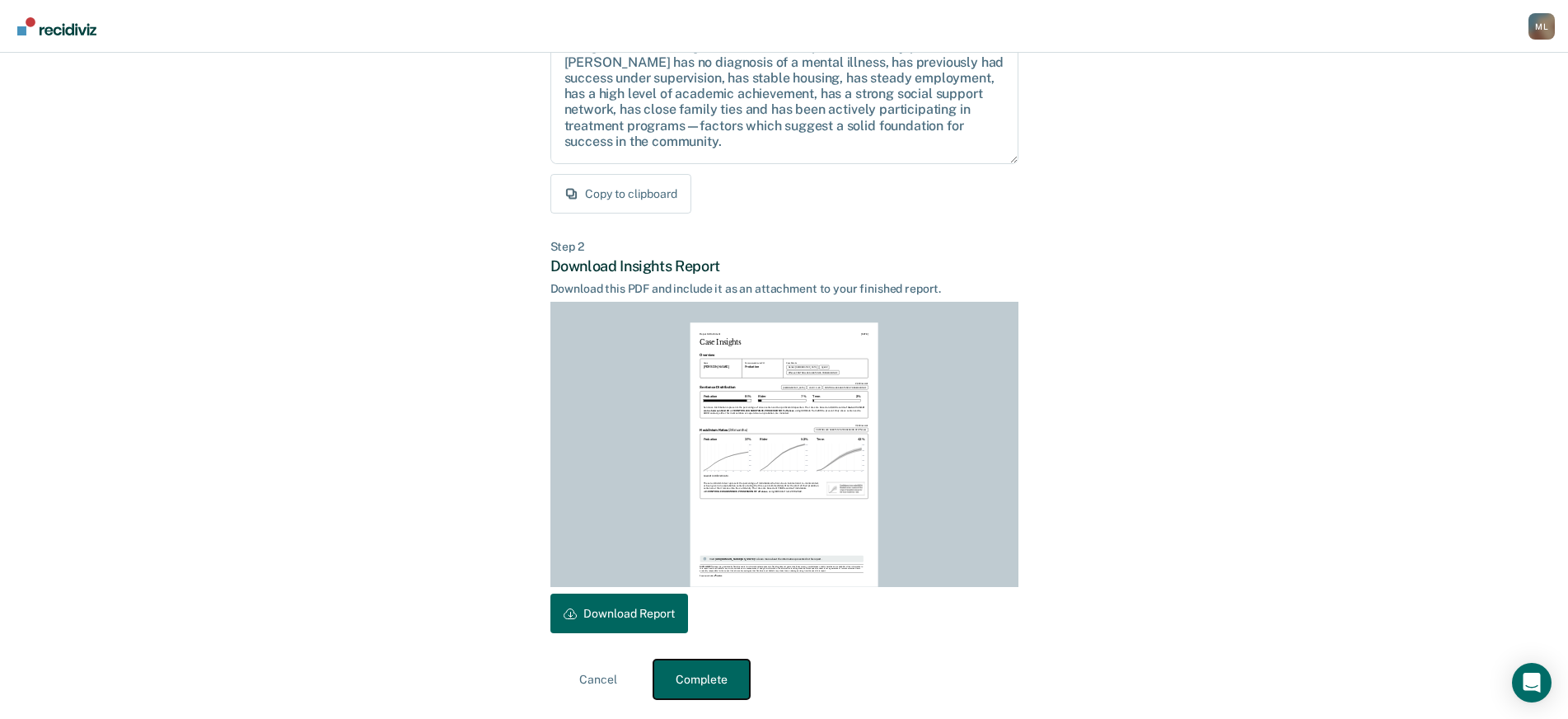
click at [696, 686] on button "Complete" at bounding box center [702, 679] width 97 height 40
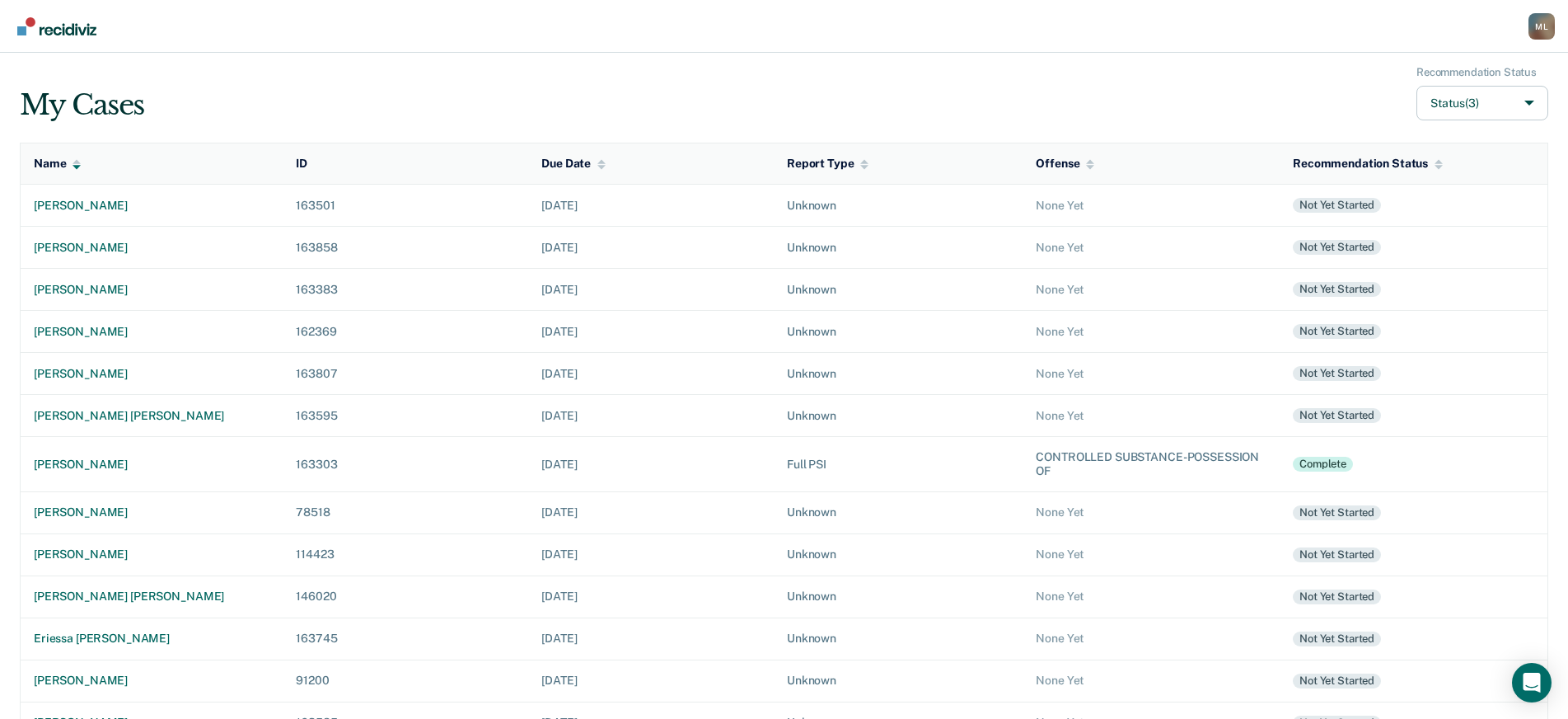
click at [1547, 20] on div "M L" at bounding box center [1541, 26] width 26 height 26
click at [1411, 126] on link "Log Out" at bounding box center [1459, 128] width 137 height 14
